Goal: Information Seeking & Learning: Learn about a topic

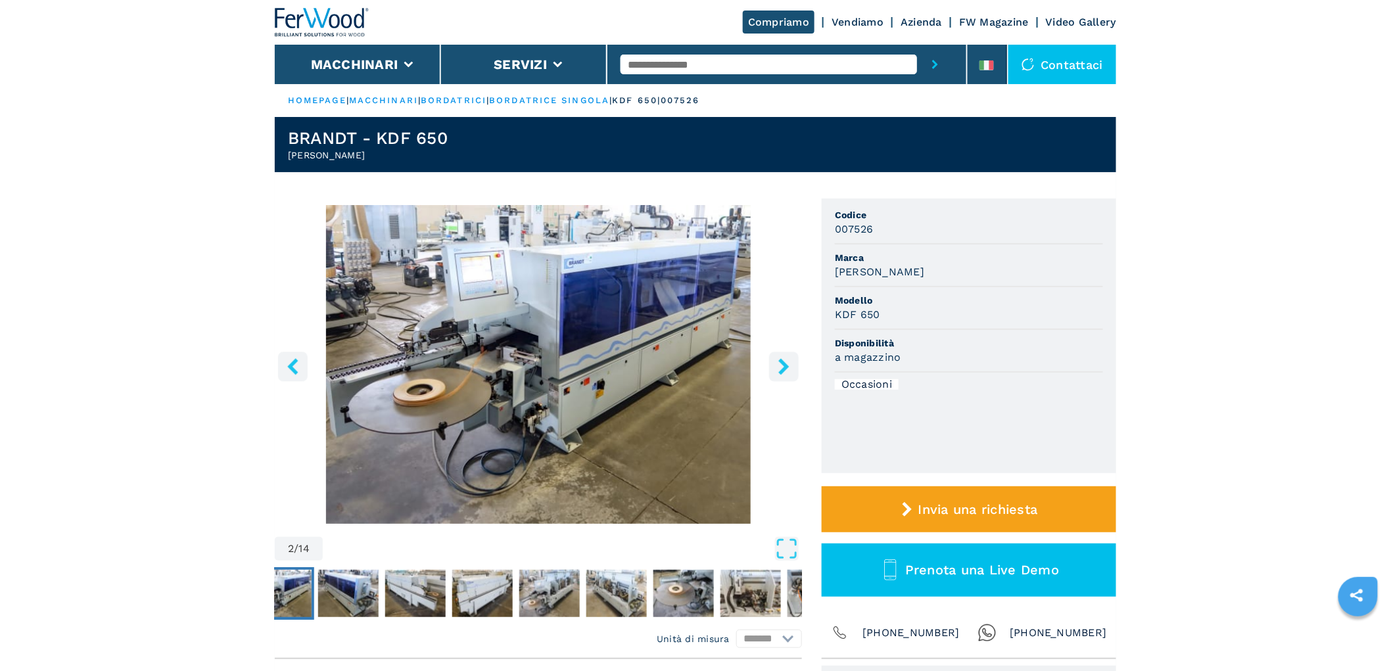
click at [786, 368] on icon "right-button" at bounding box center [783, 366] width 11 height 16
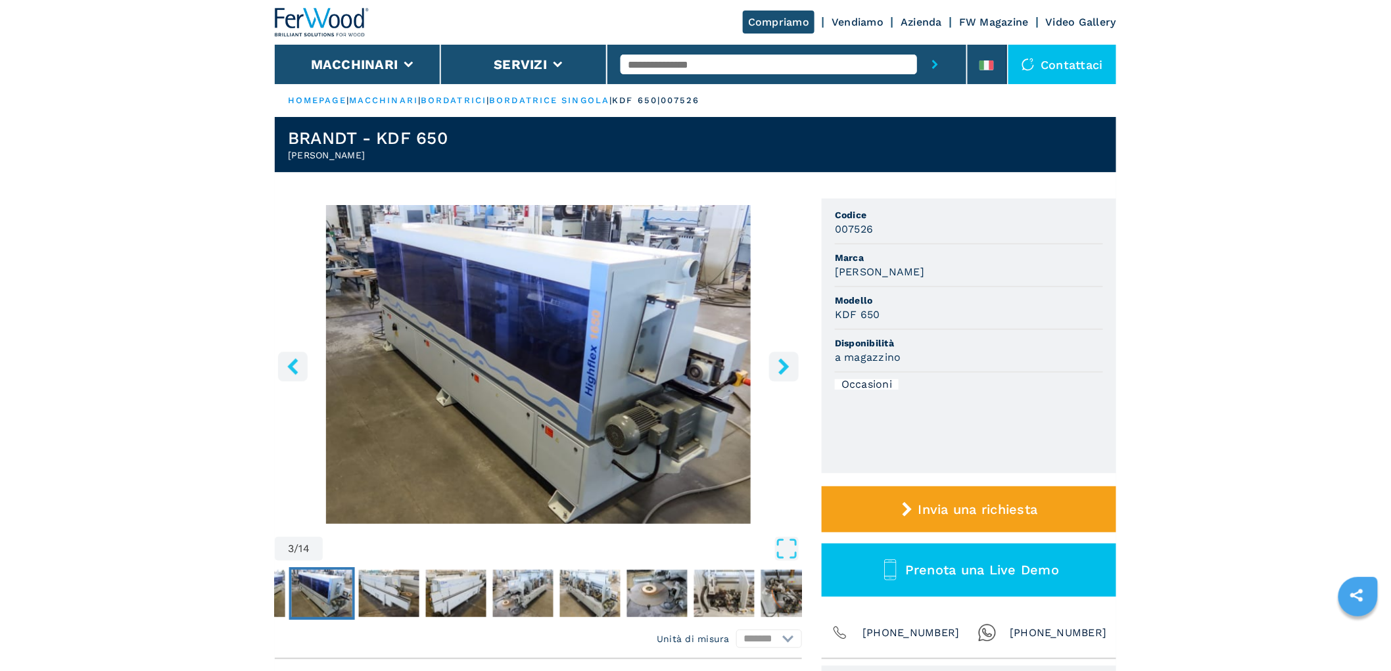
click at [786, 367] on icon "right-button" at bounding box center [783, 366] width 11 height 16
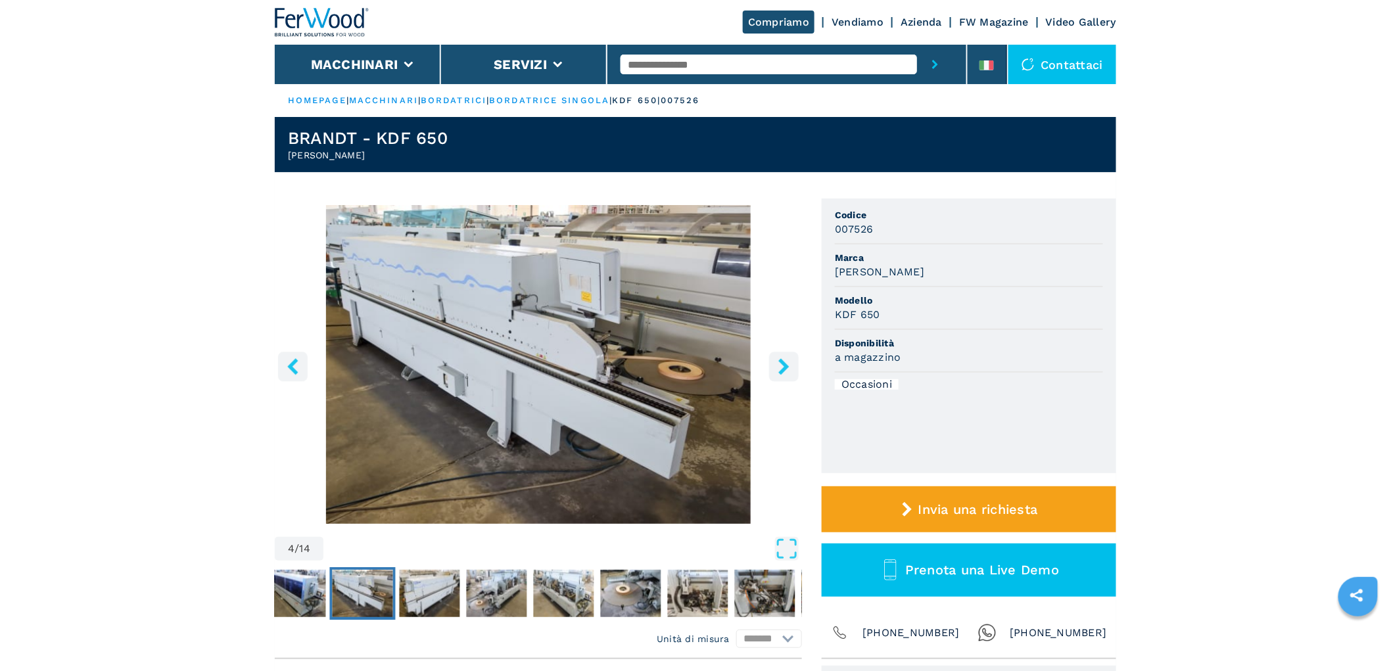
click at [786, 367] on icon "right-button" at bounding box center [783, 366] width 11 height 16
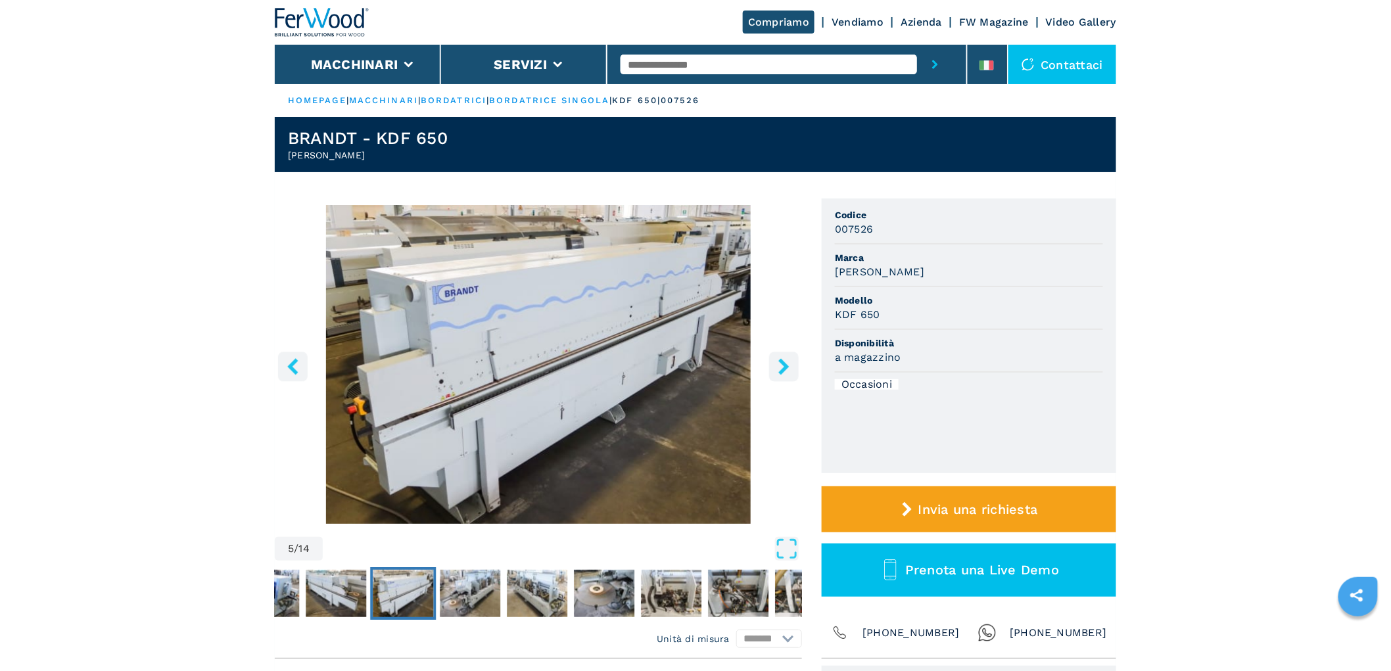
click at [786, 367] on icon "right-button" at bounding box center [783, 366] width 11 height 16
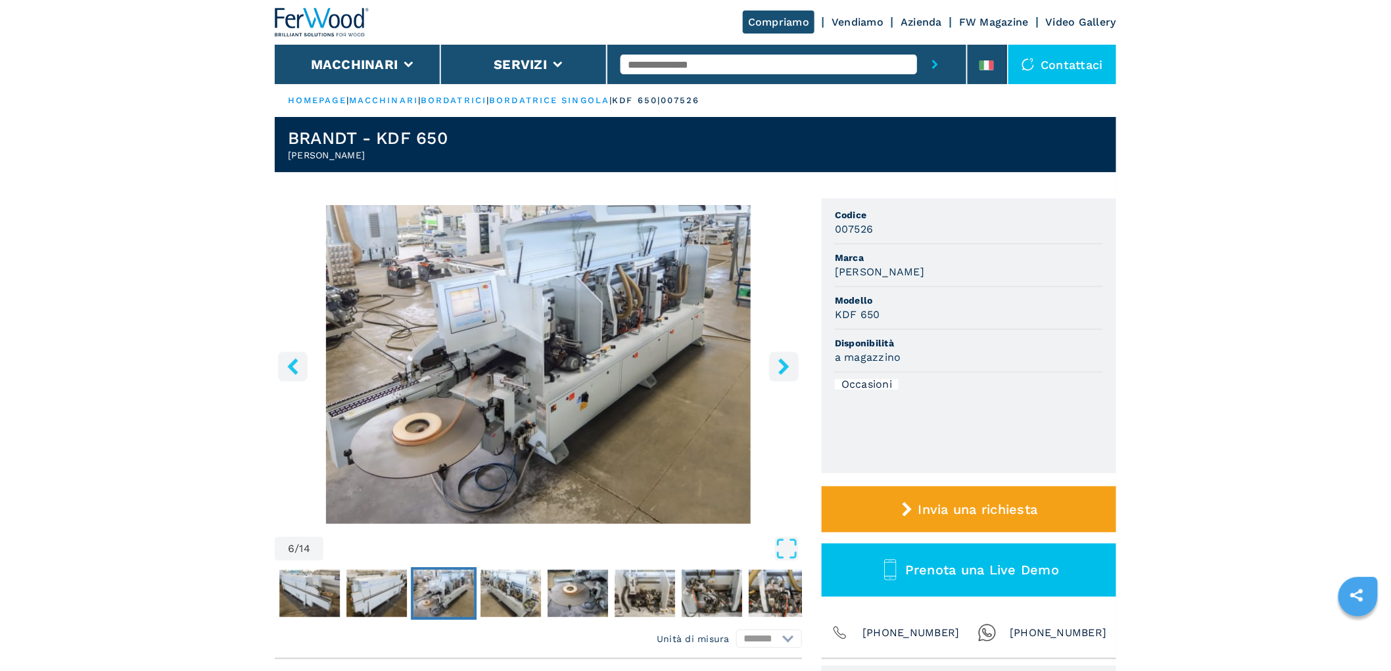
click at [786, 366] on icon "right-button" at bounding box center [783, 366] width 11 height 16
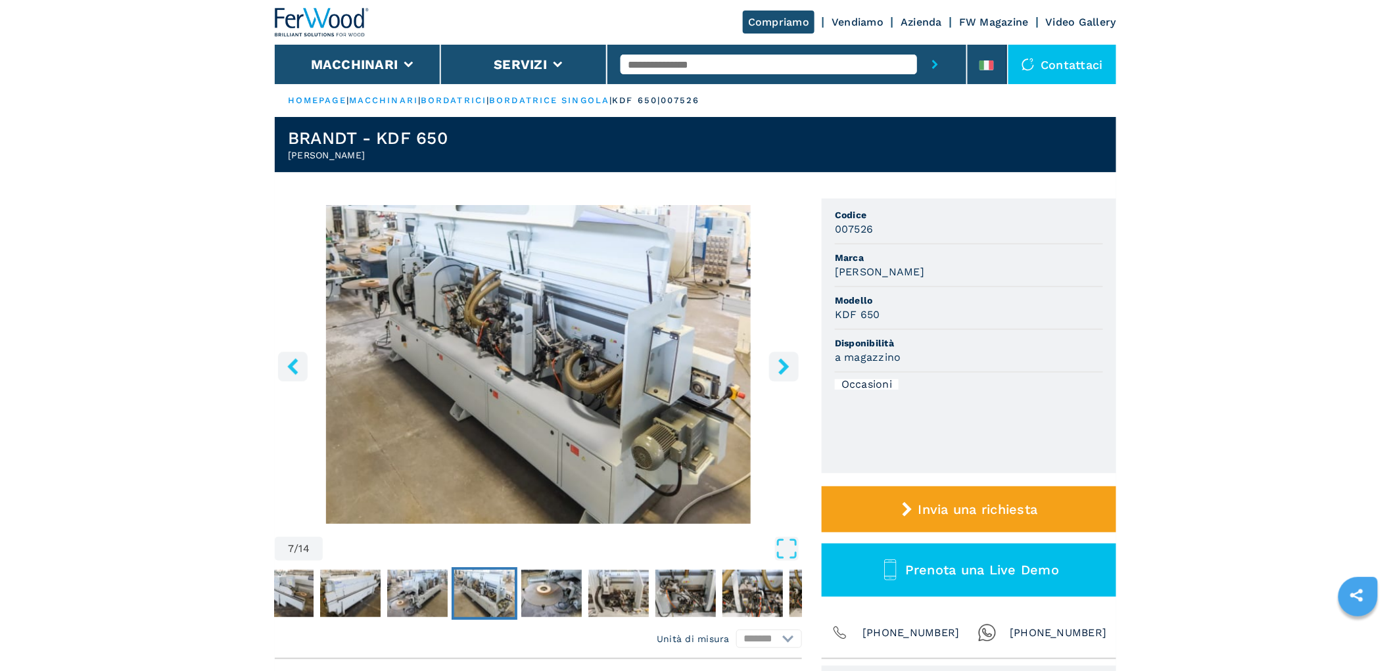
click at [786, 366] on icon "right-button" at bounding box center [783, 366] width 11 height 16
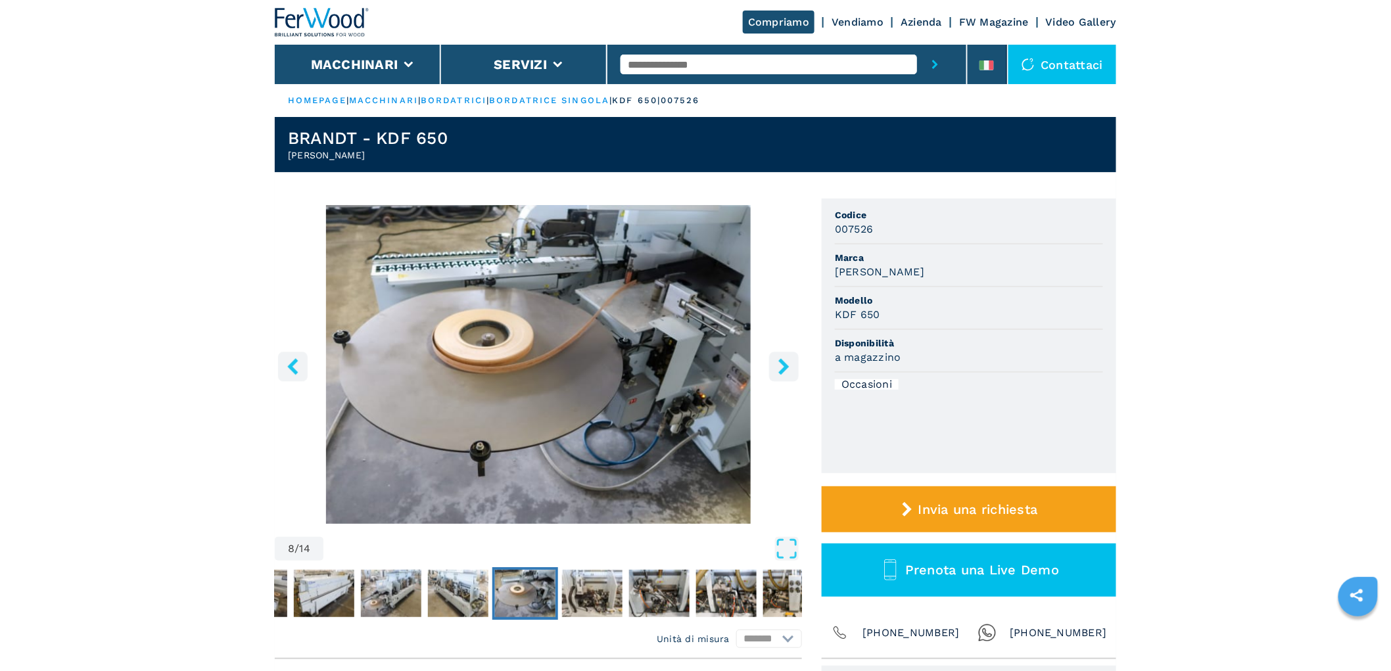
click at [786, 366] on icon "right-button" at bounding box center [783, 366] width 11 height 16
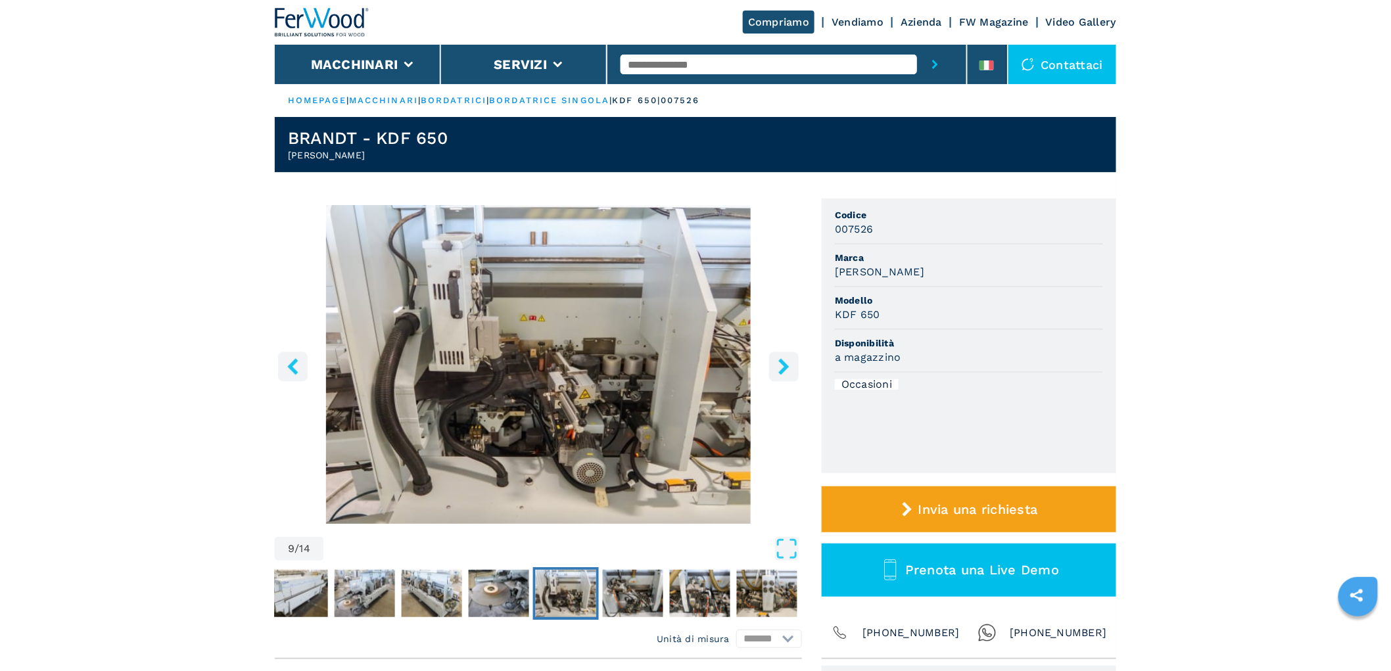
click at [786, 366] on icon "right-button" at bounding box center [783, 366] width 11 height 16
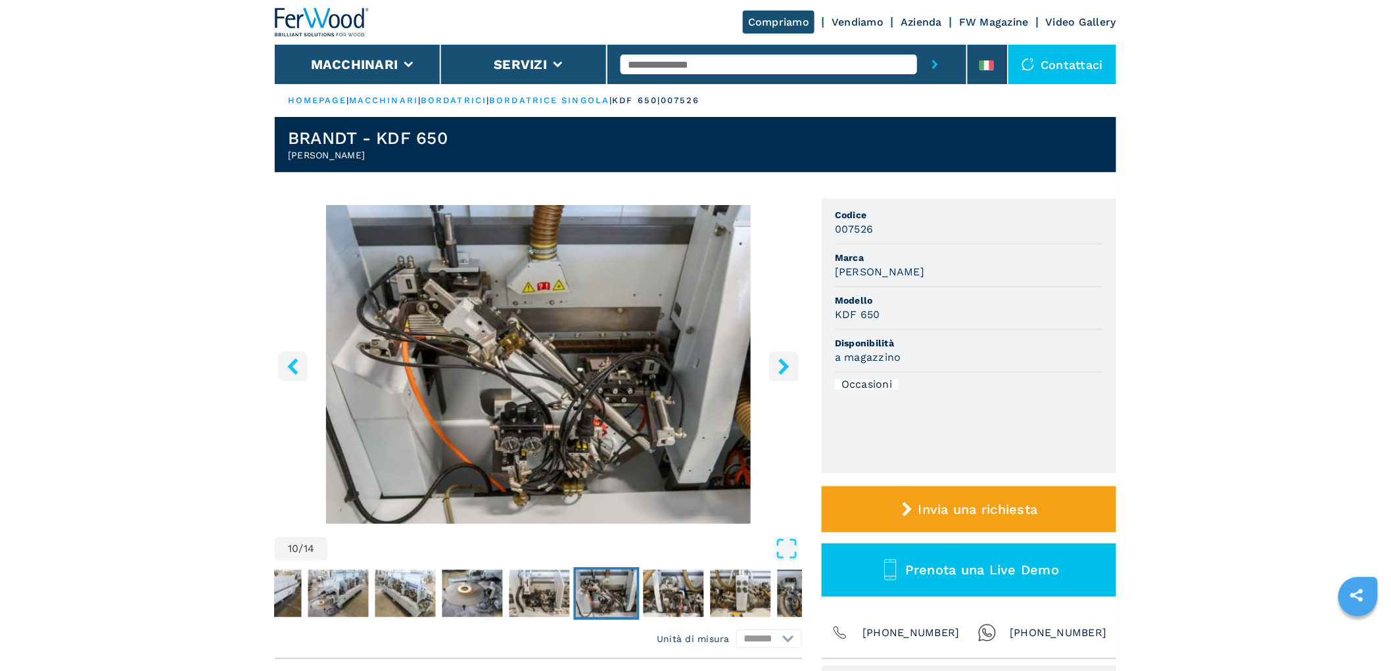
click at [786, 366] on icon "right-button" at bounding box center [783, 366] width 11 height 16
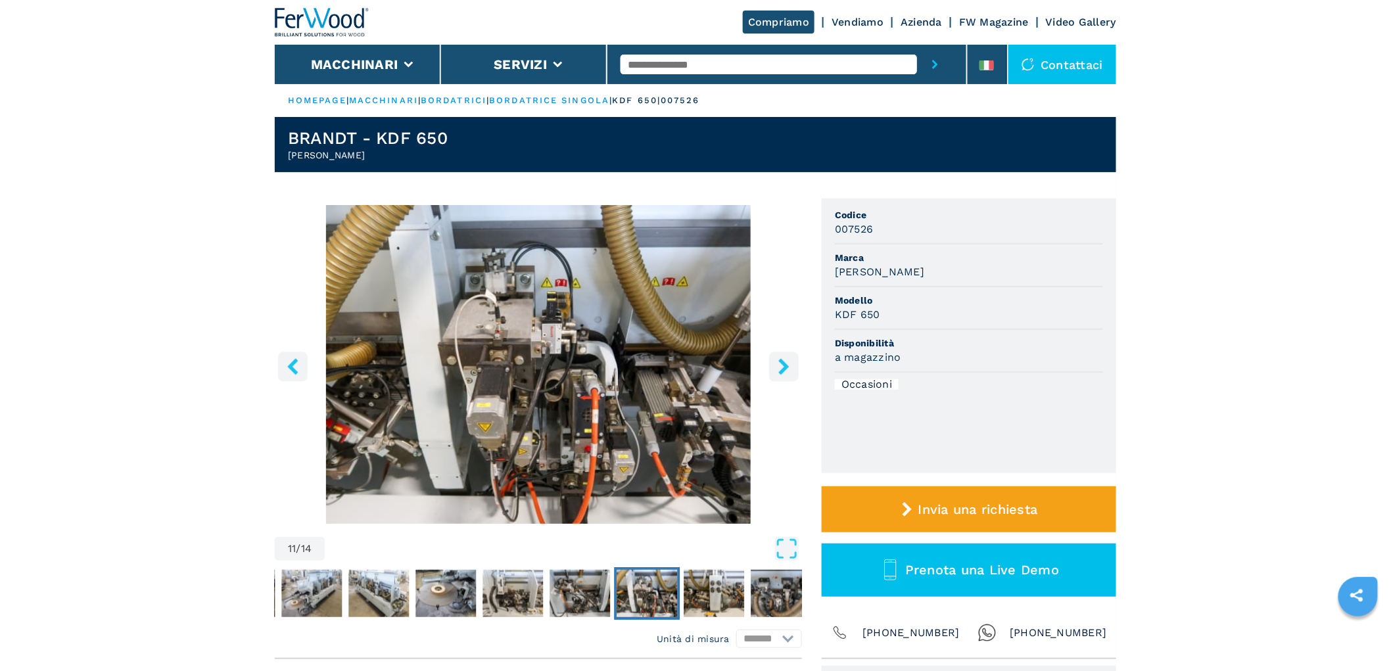
click at [786, 366] on icon "right-button" at bounding box center [783, 366] width 11 height 16
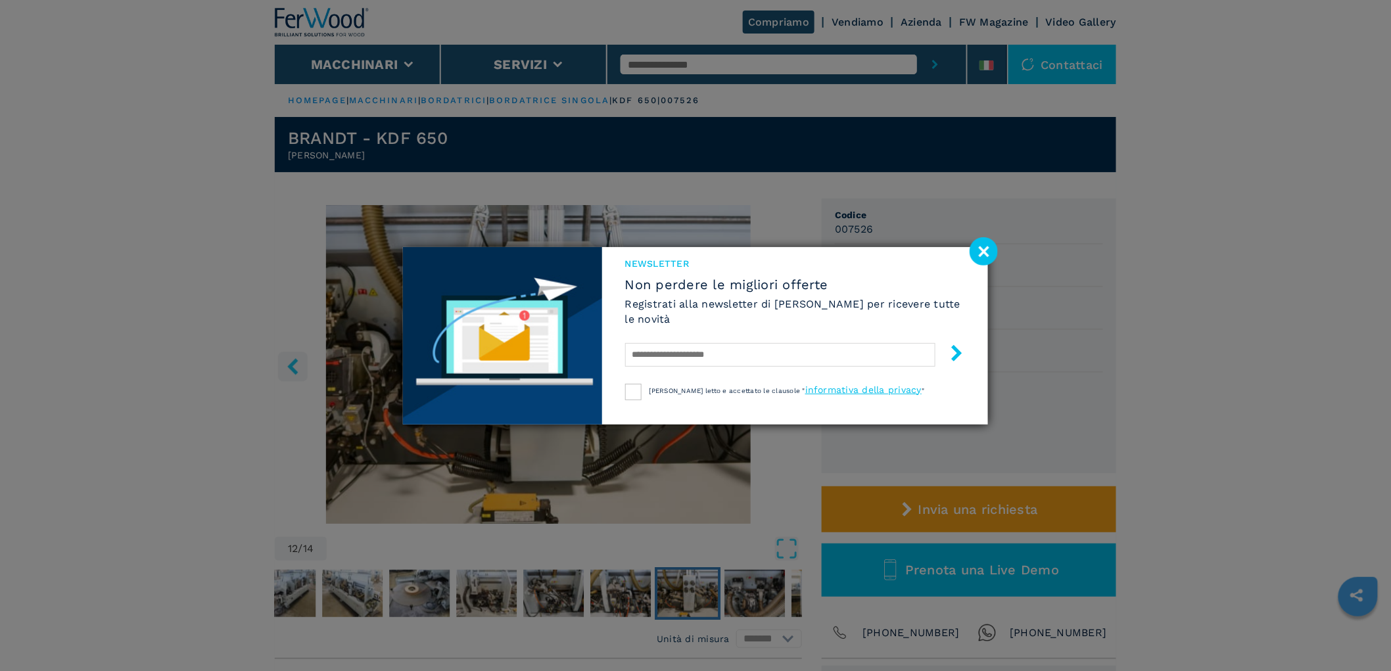
click at [995, 254] on image at bounding box center [984, 251] width 28 height 28
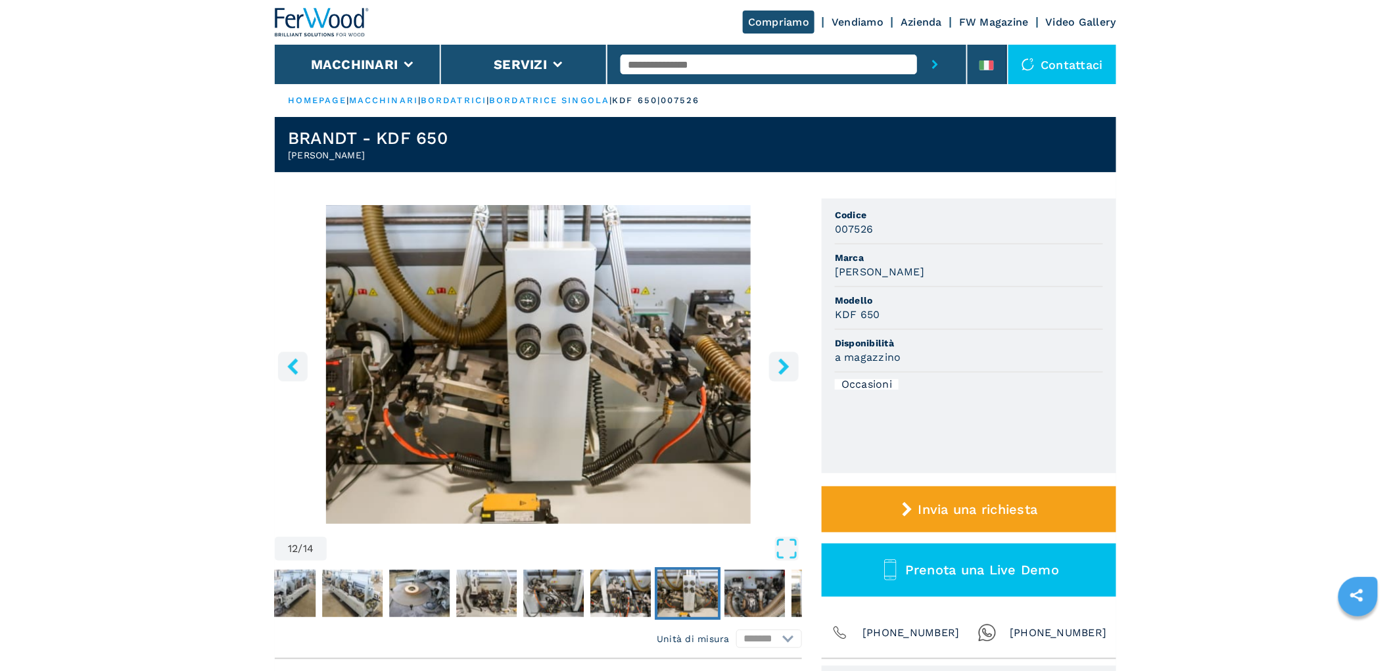
click at [792, 360] on button "right-button" at bounding box center [784, 367] width 30 height 30
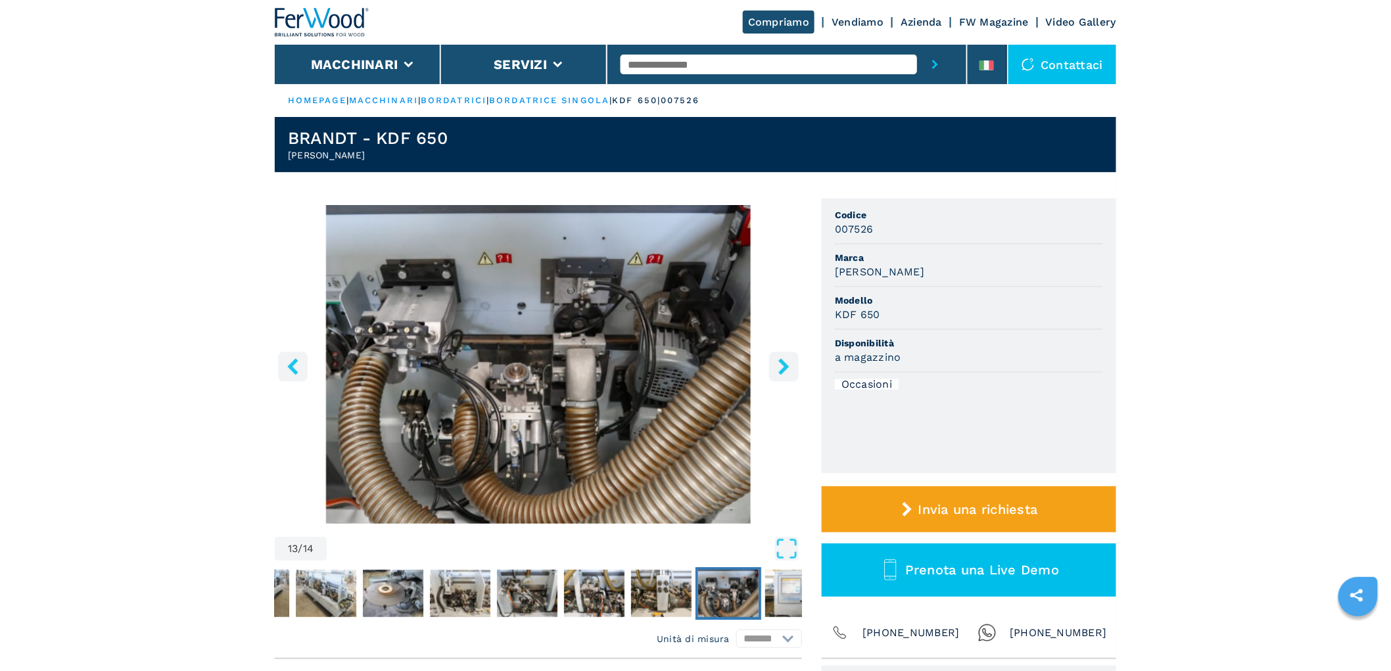
click at [787, 366] on icon "right-button" at bounding box center [783, 366] width 11 height 16
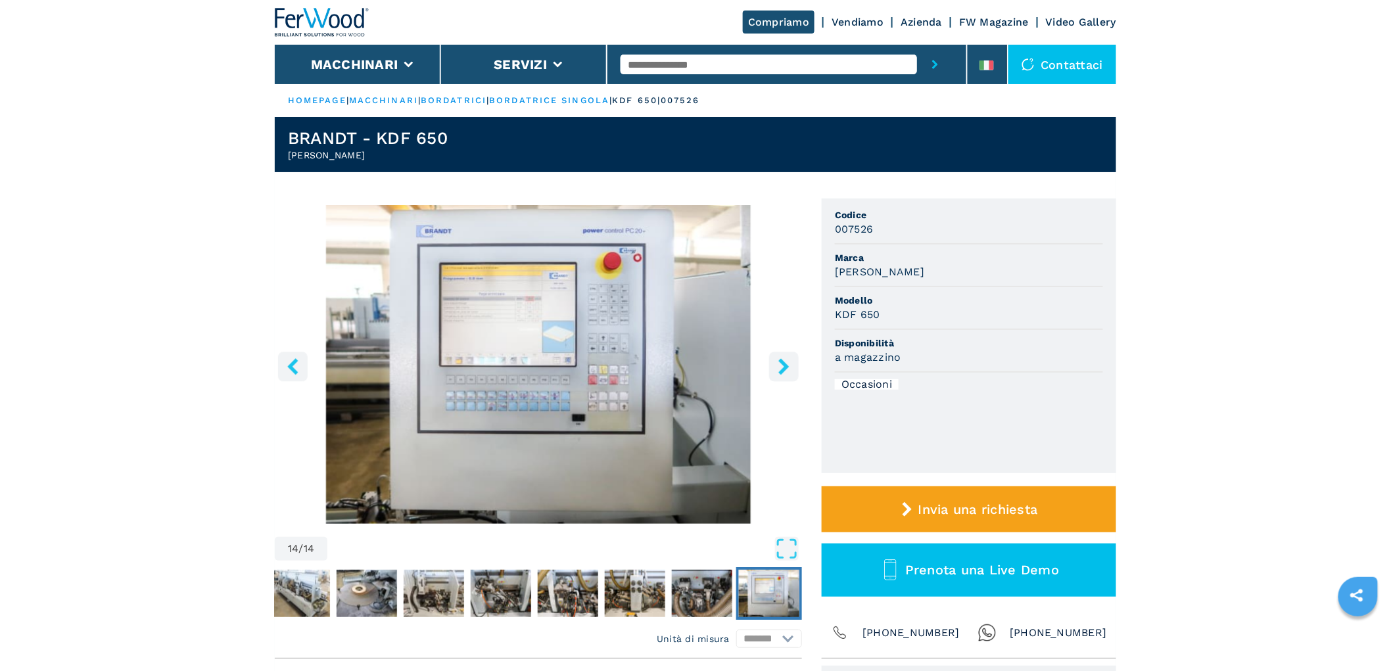
click at [787, 366] on icon "right-button" at bounding box center [783, 366] width 11 height 16
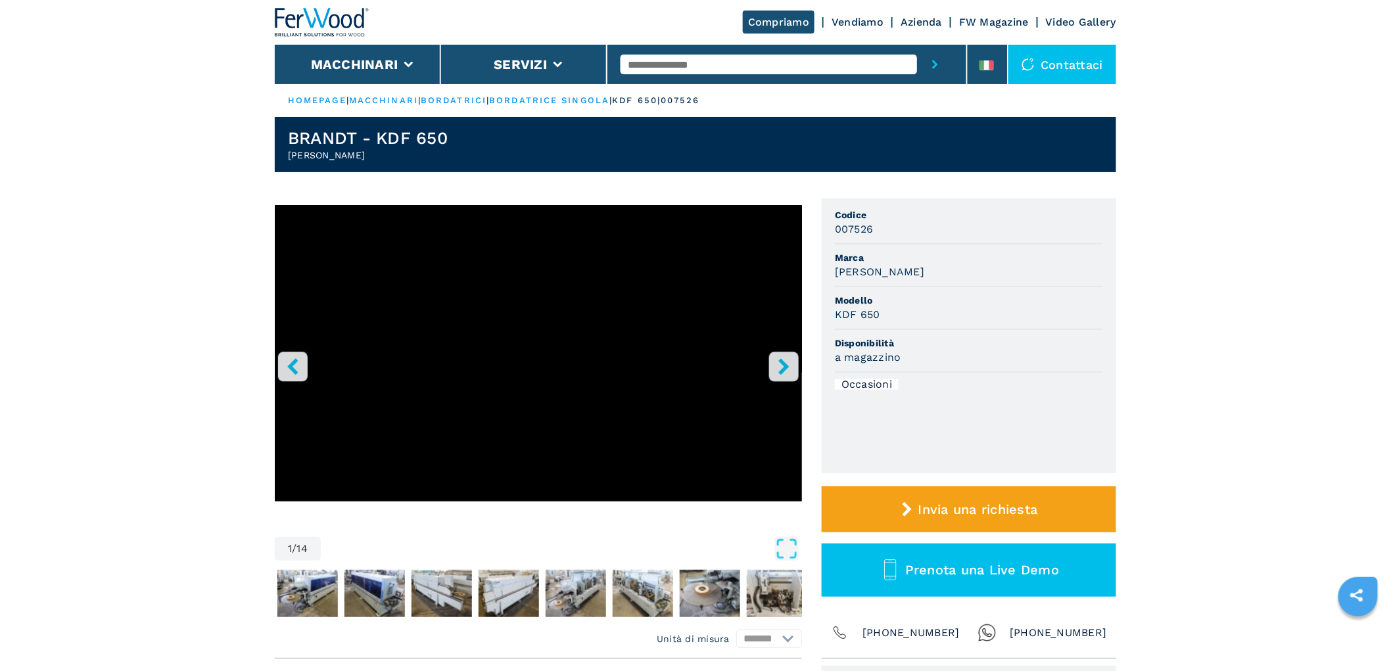
click at [787, 366] on icon "right-button" at bounding box center [783, 366] width 11 height 16
